Goal: Check status: Check status

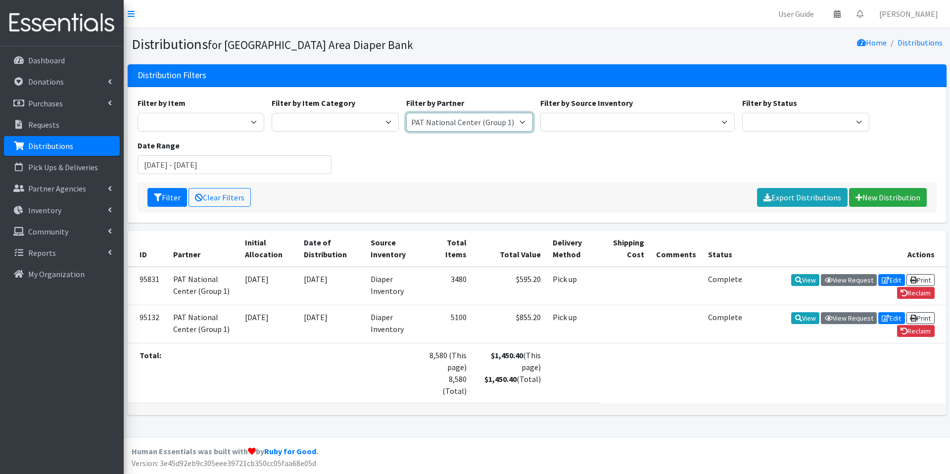
click at [522, 125] on select "Affinia Healthcare (Group 2) [PERSON_NAME] (Group 1) Assistance League of St. L…" at bounding box center [469, 122] width 127 height 19
click at [65, 147] on p "Distributions" at bounding box center [50, 146] width 45 height 10
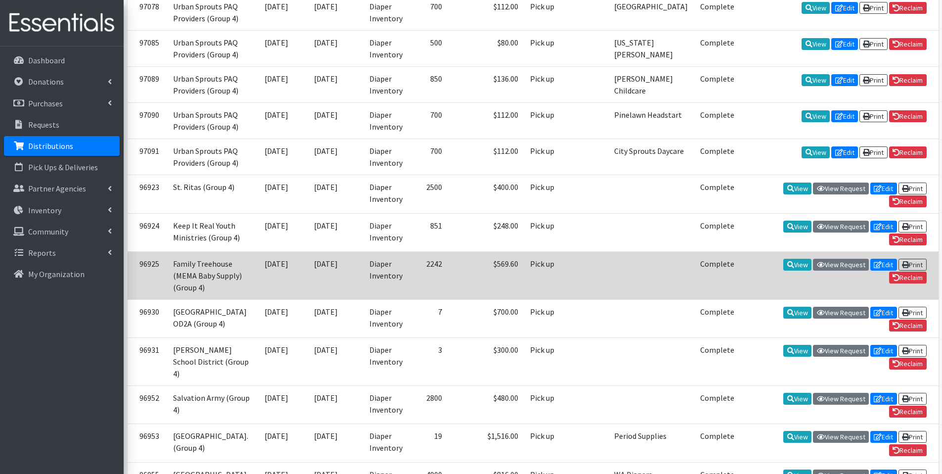
scroll to position [627, 0]
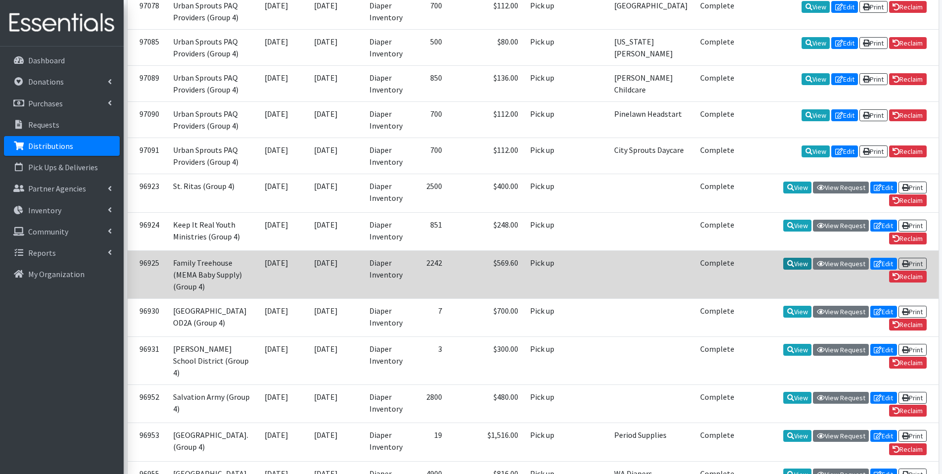
click at [790, 266] on link "View" at bounding box center [797, 264] width 28 height 12
